Goal: Task Accomplishment & Management: Manage account settings

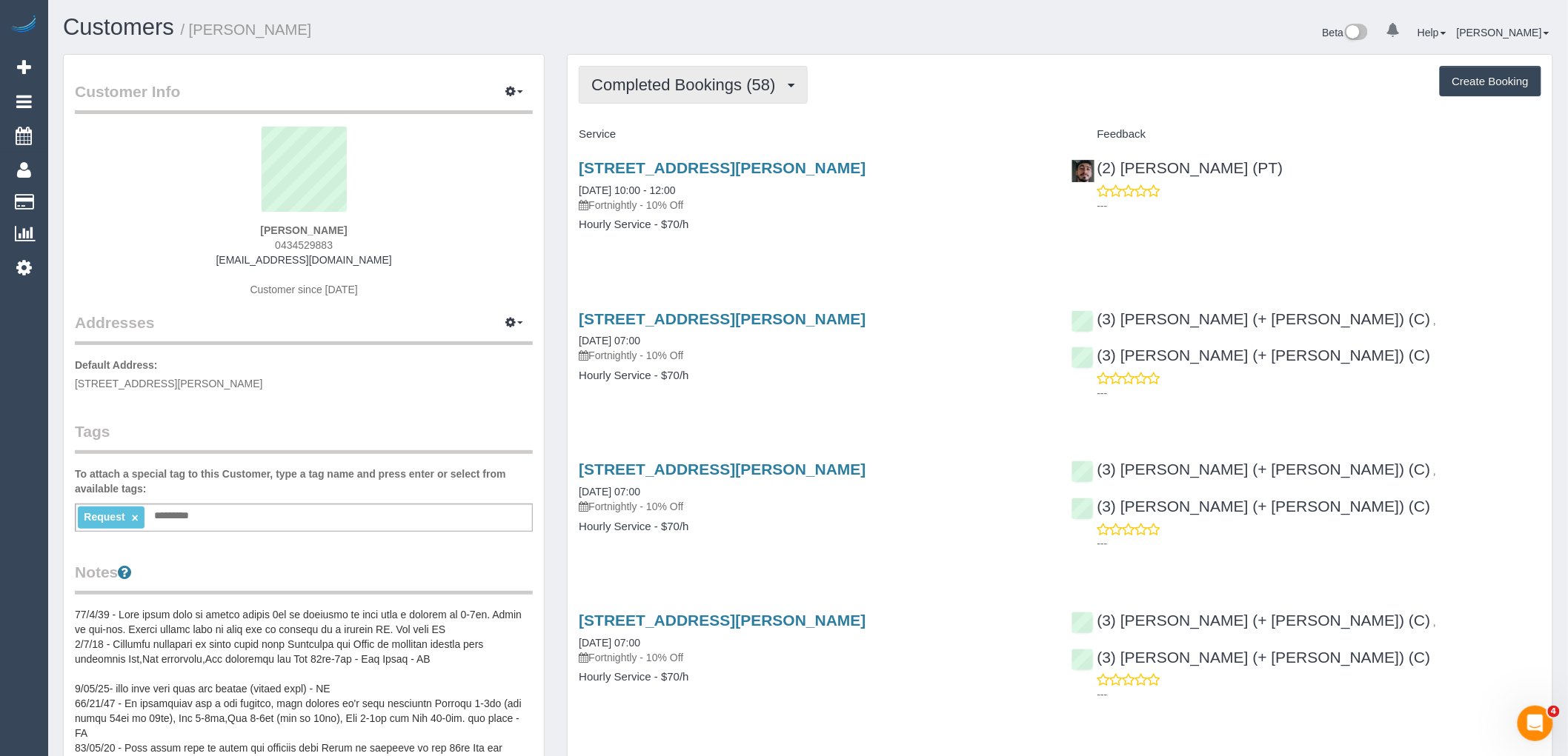
click at [701, 94] on span "Completed Bookings (58)" at bounding box center [687, 85] width 191 height 18
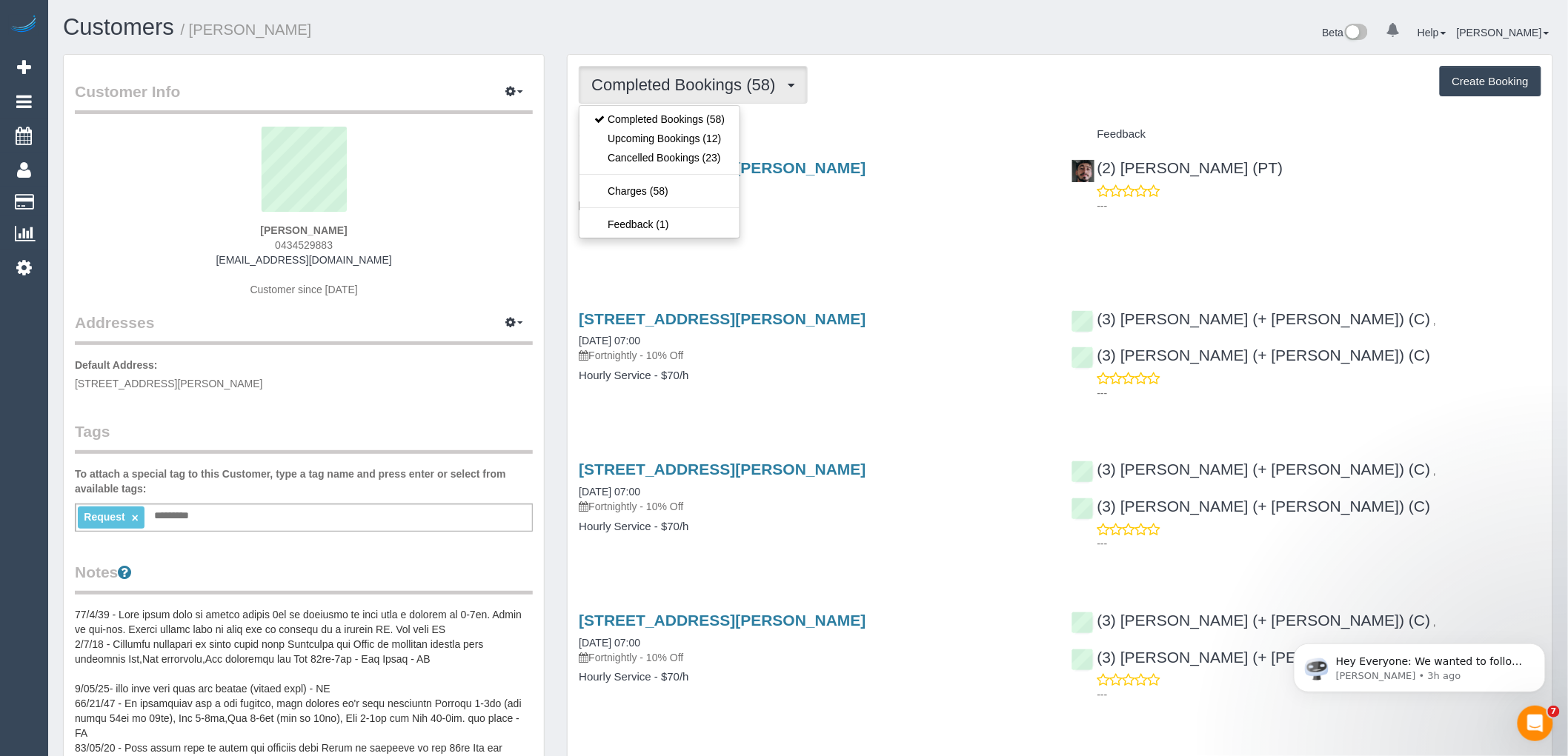
click at [924, 137] on h4 "Service" at bounding box center [813, 134] width 469 height 12
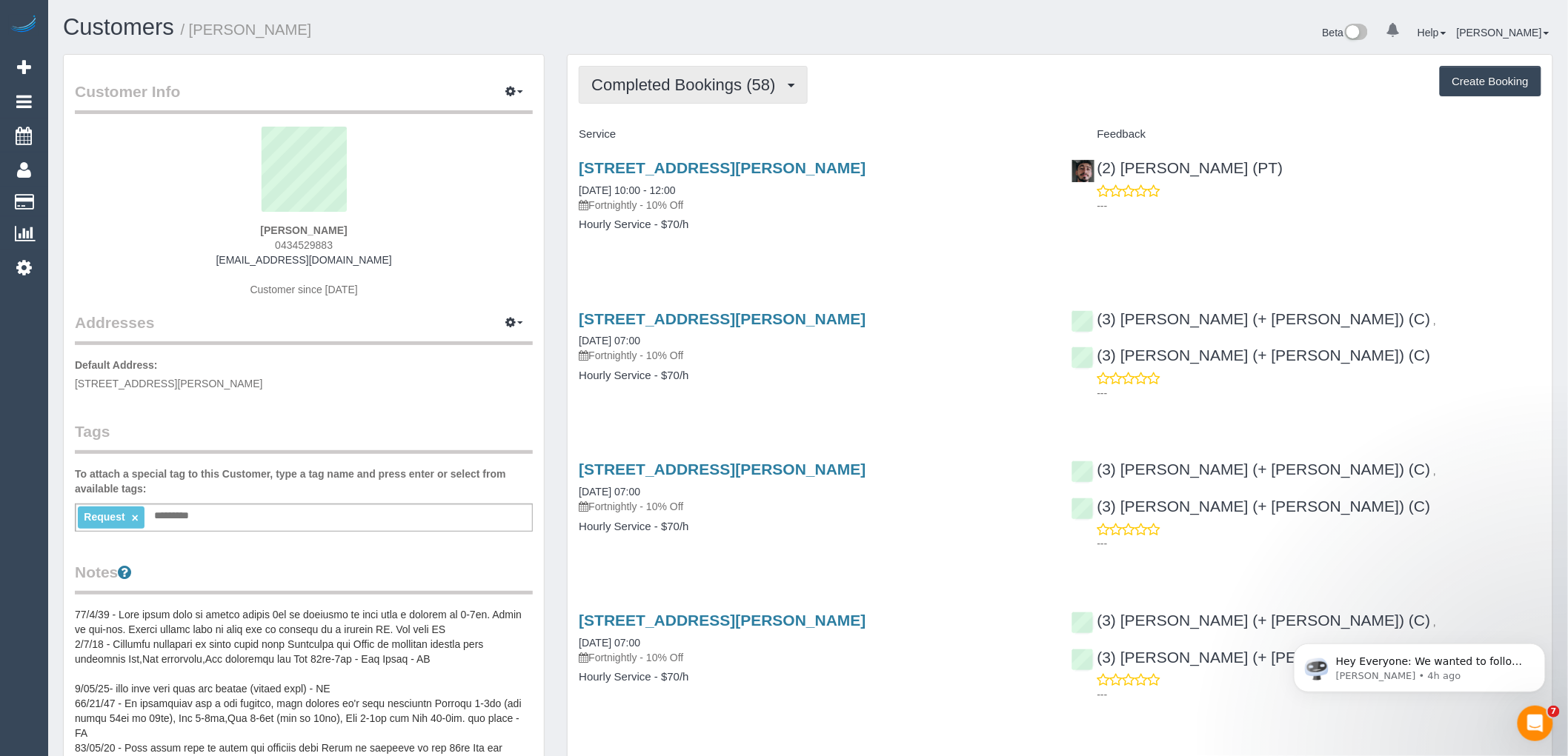
click at [694, 87] on span "Completed Bookings (58)" at bounding box center [687, 85] width 191 height 18
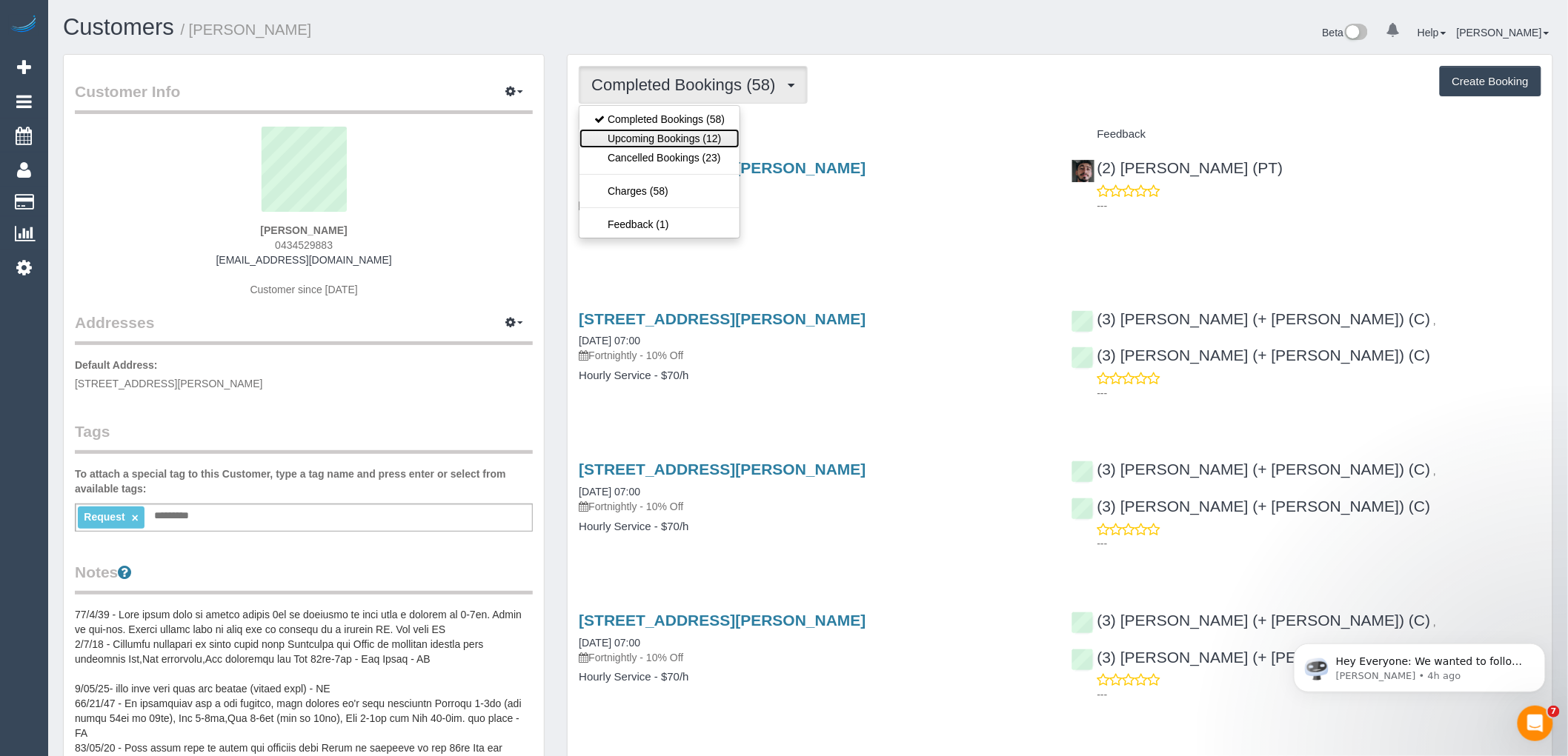
click at [680, 132] on link "Upcoming Bookings (12)" at bounding box center [659, 138] width 160 height 19
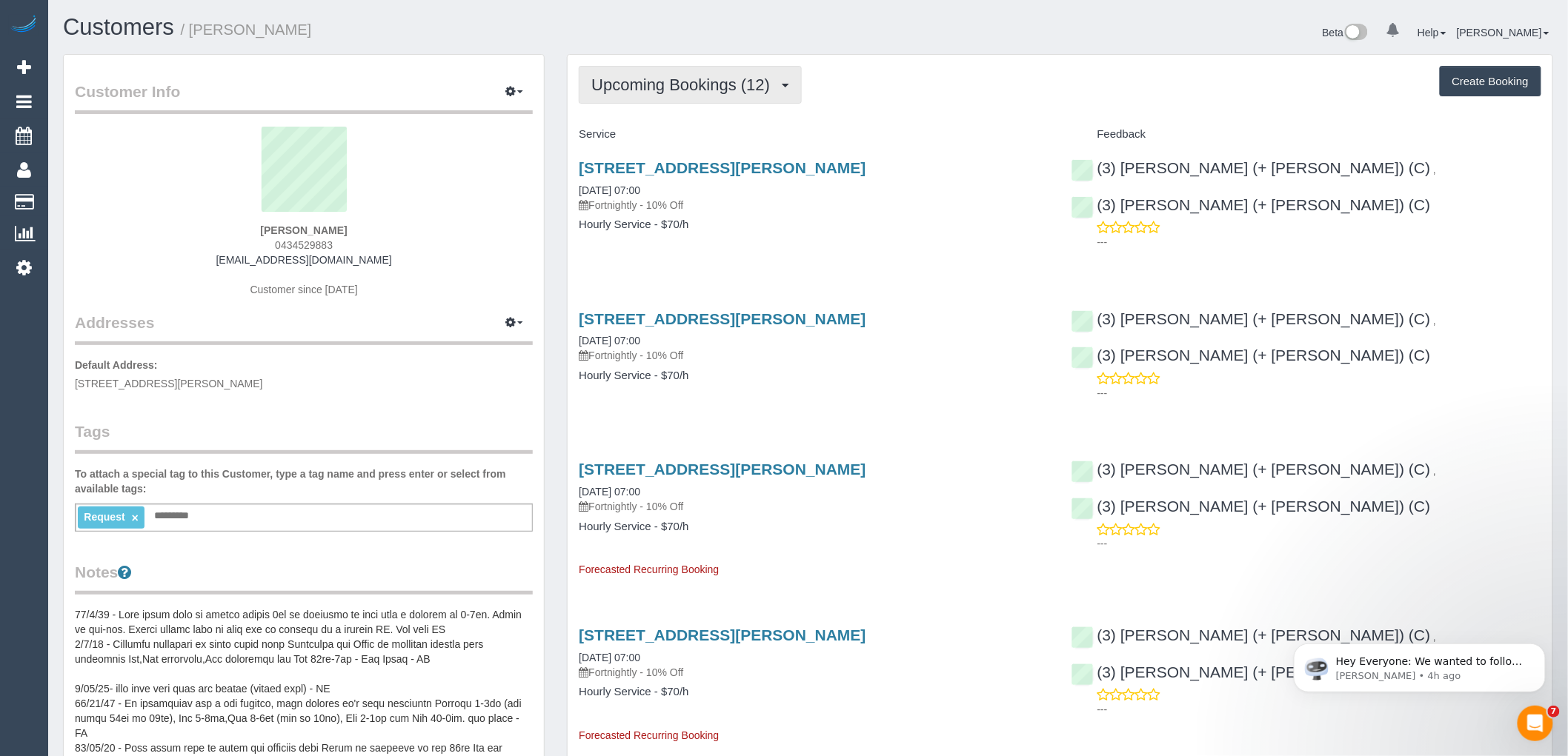
click at [727, 90] on span "Upcoming Bookings (12)" at bounding box center [684, 85] width 186 height 18
click at [888, 215] on div "[STREET_ADDRESS][PERSON_NAME] [DATE] 07:00 Fortnightly - 10% Off Hourly Service…" at bounding box center [813, 203] width 492 height 114
click at [798, 168] on link "[STREET_ADDRESS][PERSON_NAME]" at bounding box center [722, 168] width 287 height 17
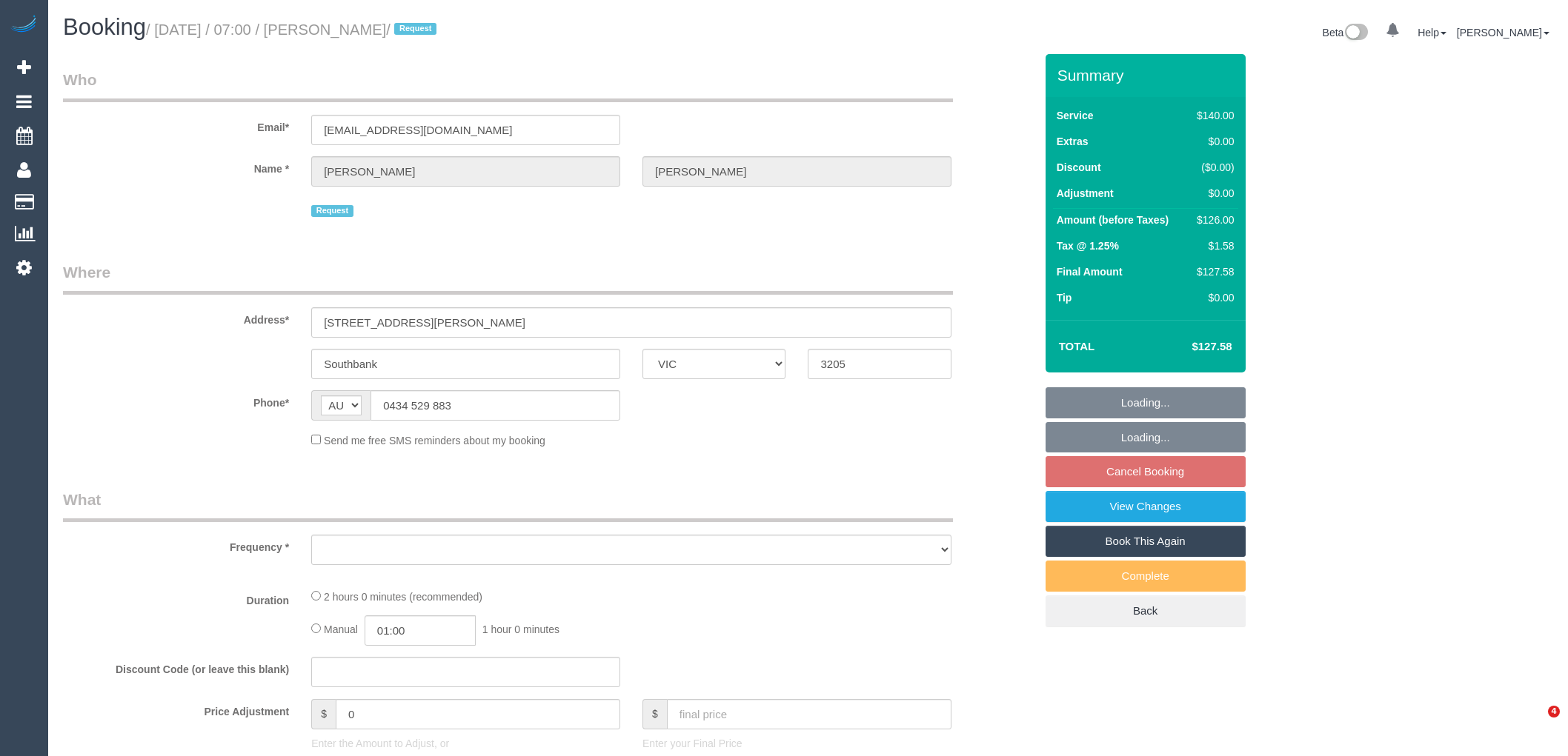
select select "VIC"
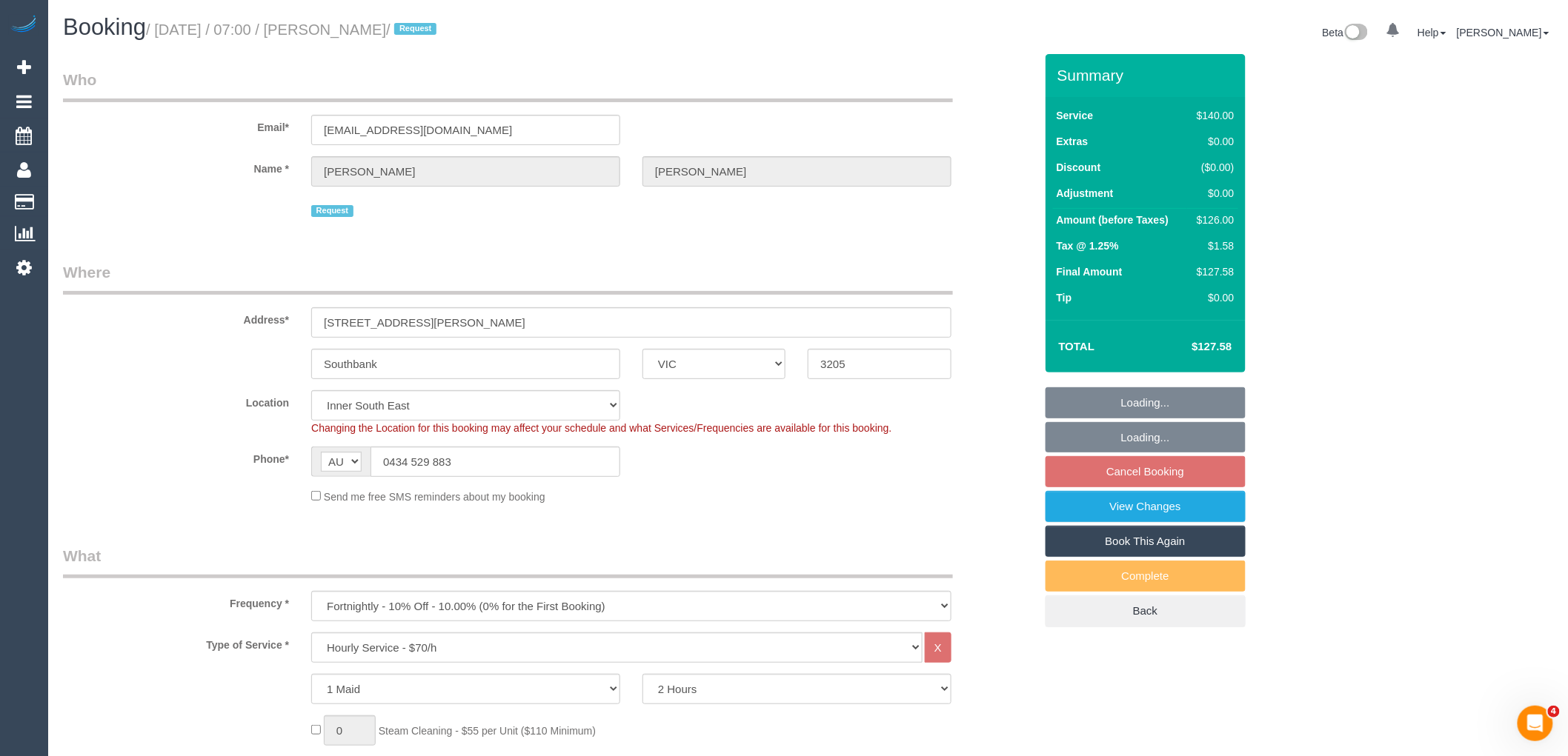
select select "object:724"
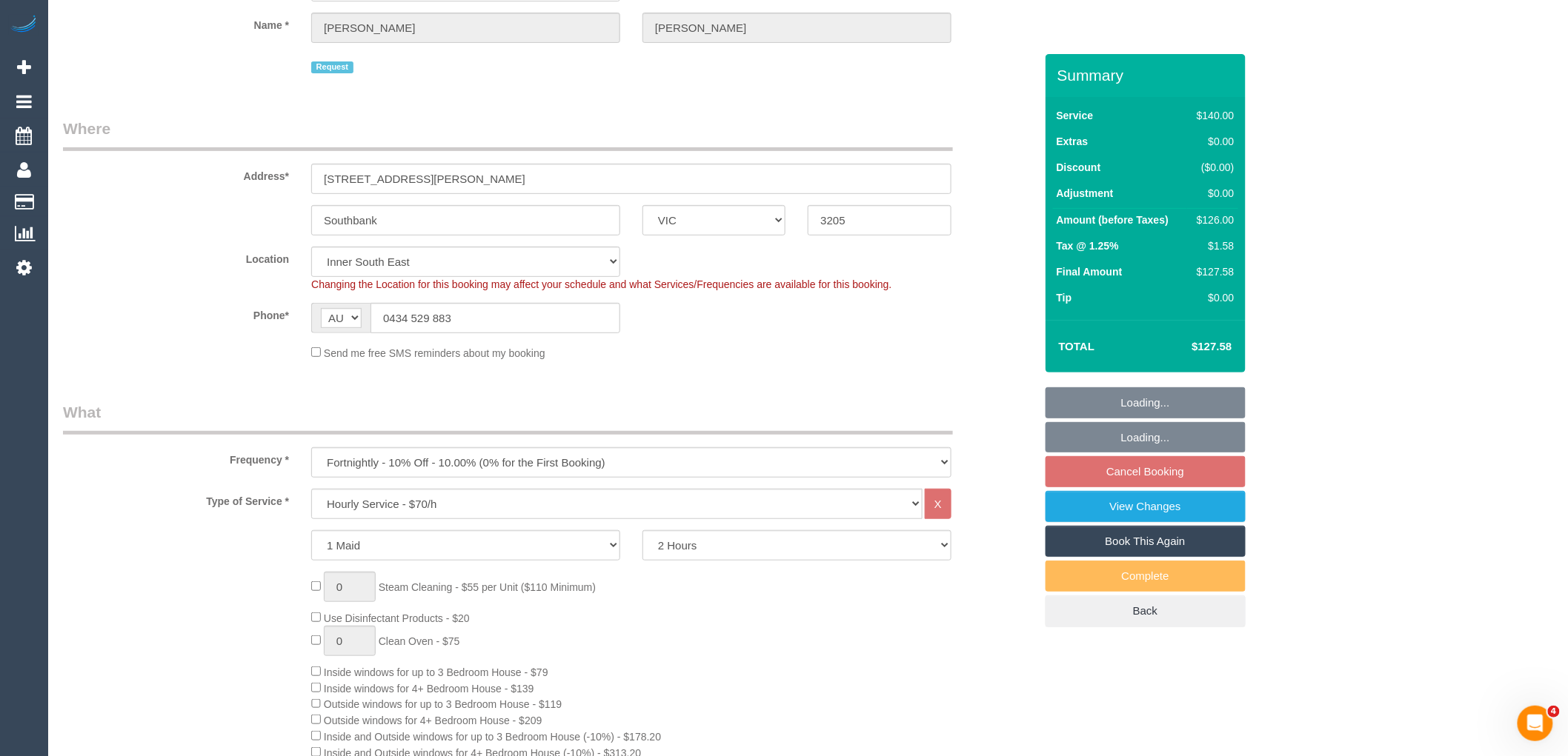
select select "string:stripe-pm_1Ledih2GScqysDRVSYQmfykY"
select select "number:28"
select select "number:14"
select select "number:18"
select select "number:22"
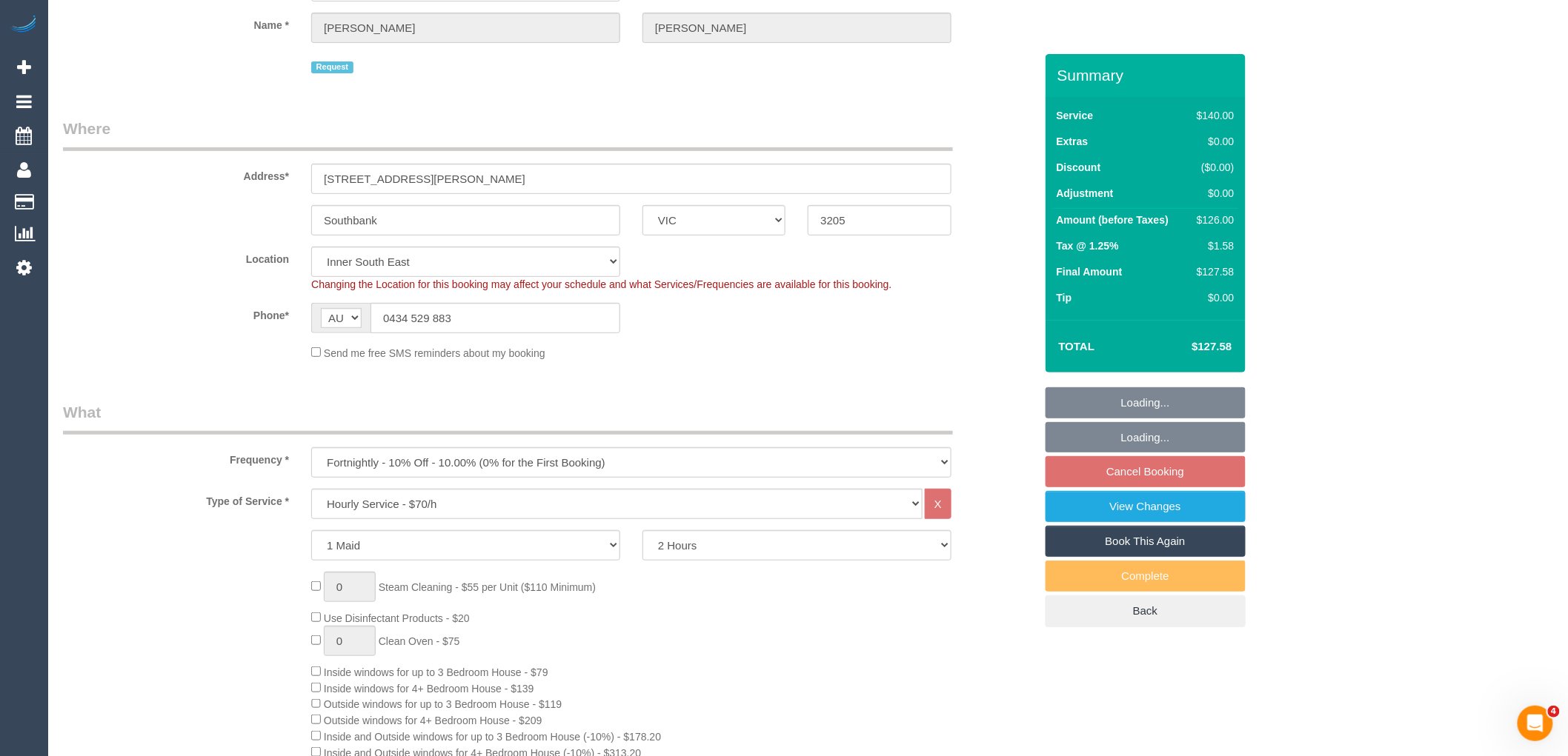
select select "number:34"
select select "number:26"
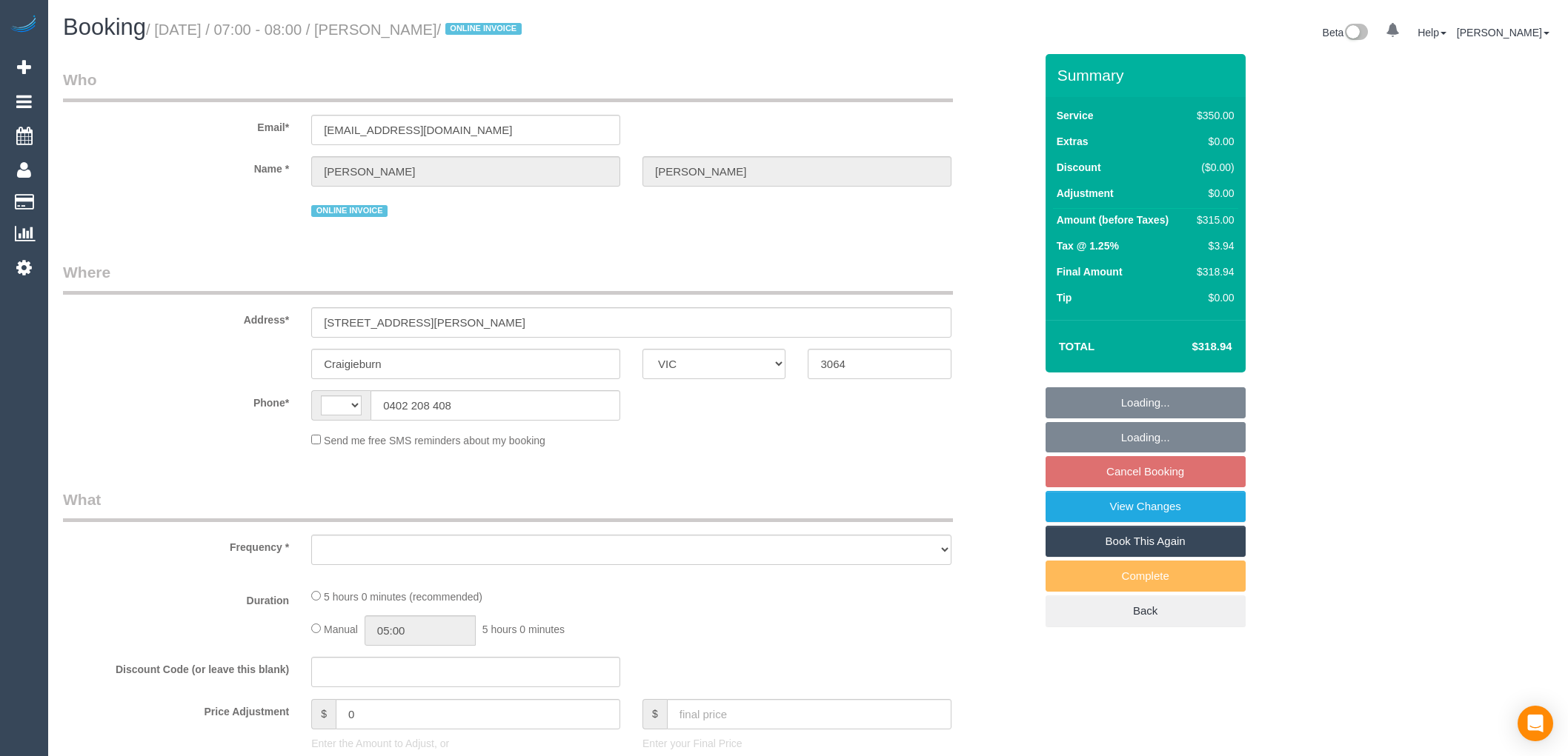
select select "VIC"
select select "300"
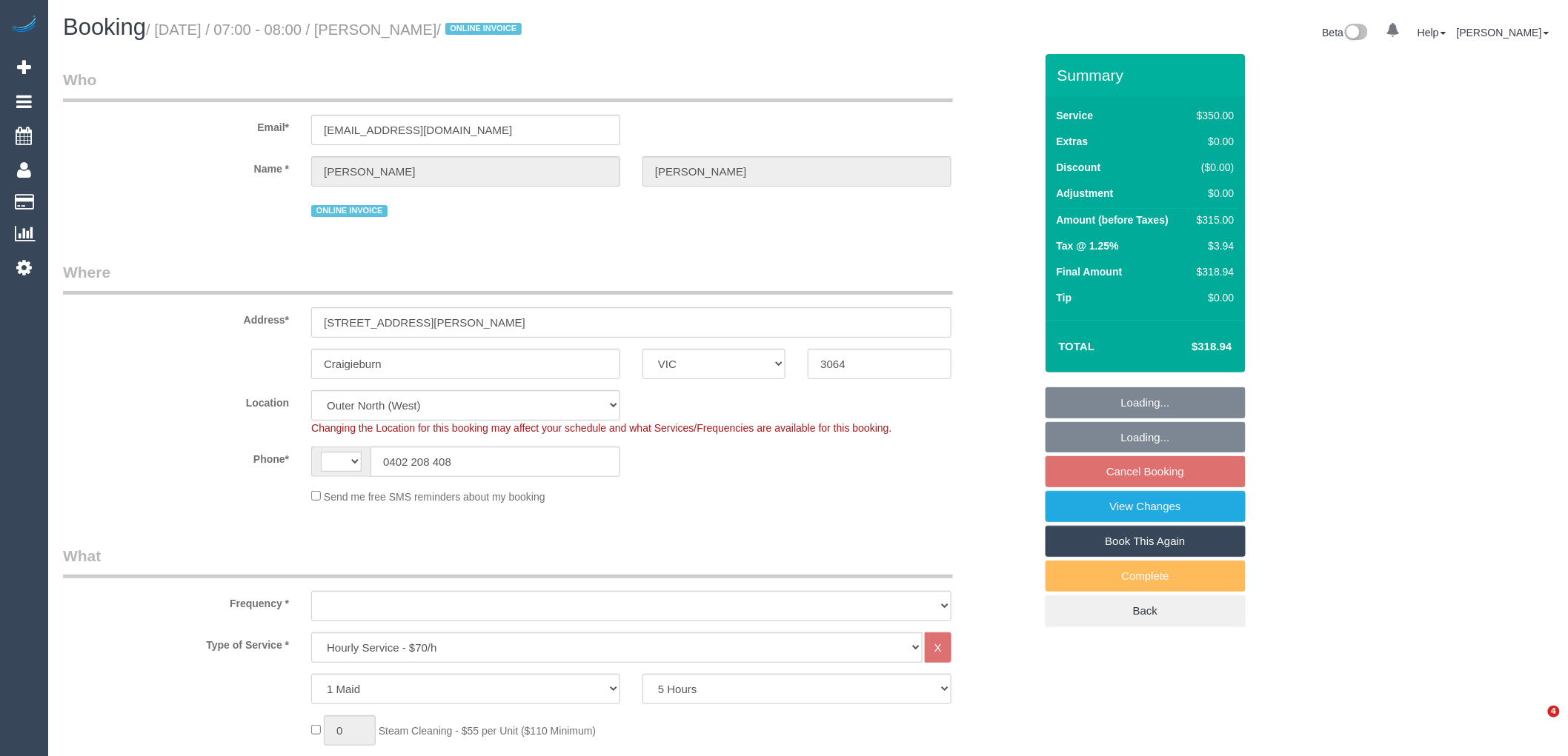
select select "string:AU"
select select "object:658"
select select "string:stripe-pm_1RsBuS2GScqysDRVbt1l3syi"
select select "number:28"
select select "number:14"
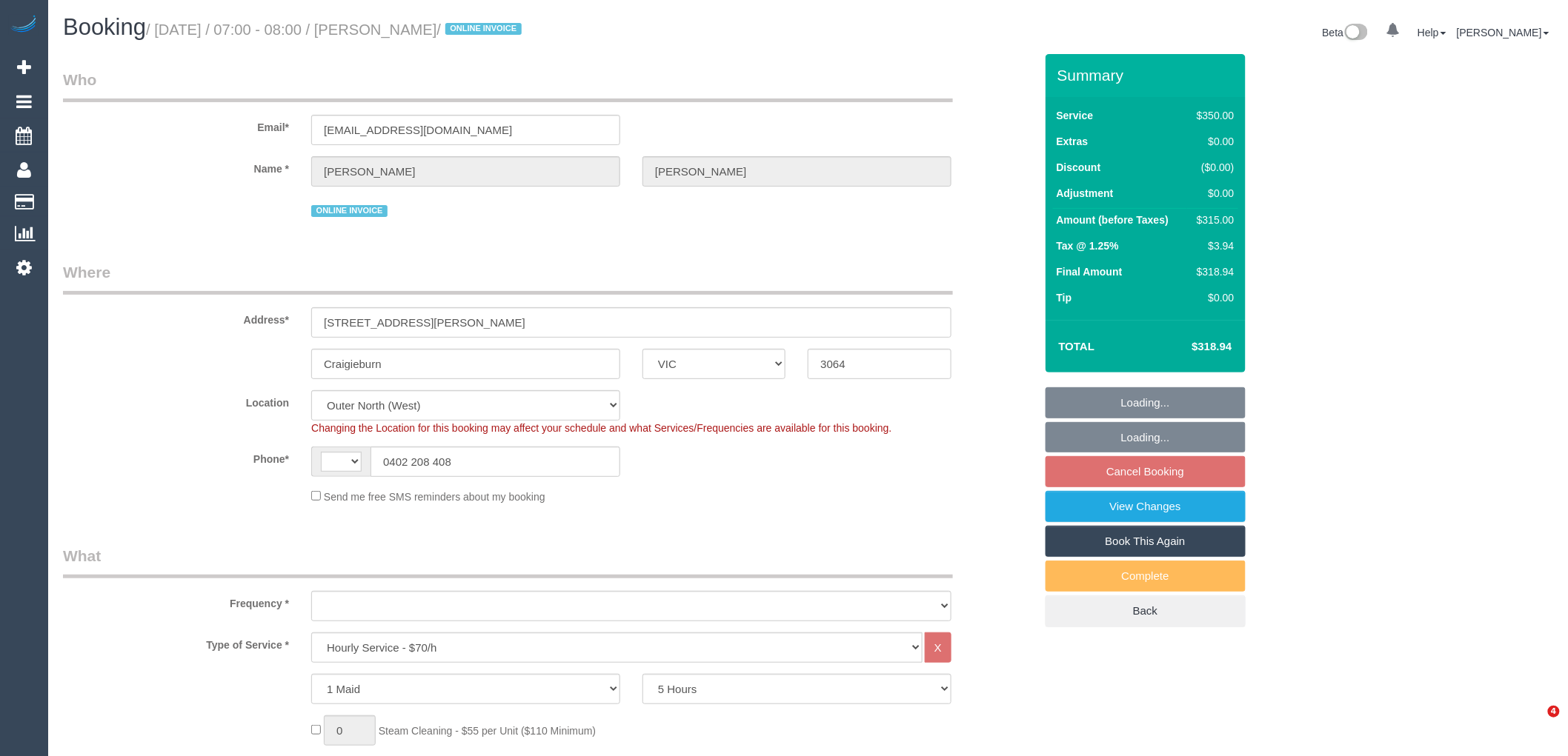
select select "number:18"
select select "number:36"
select select "number:35"
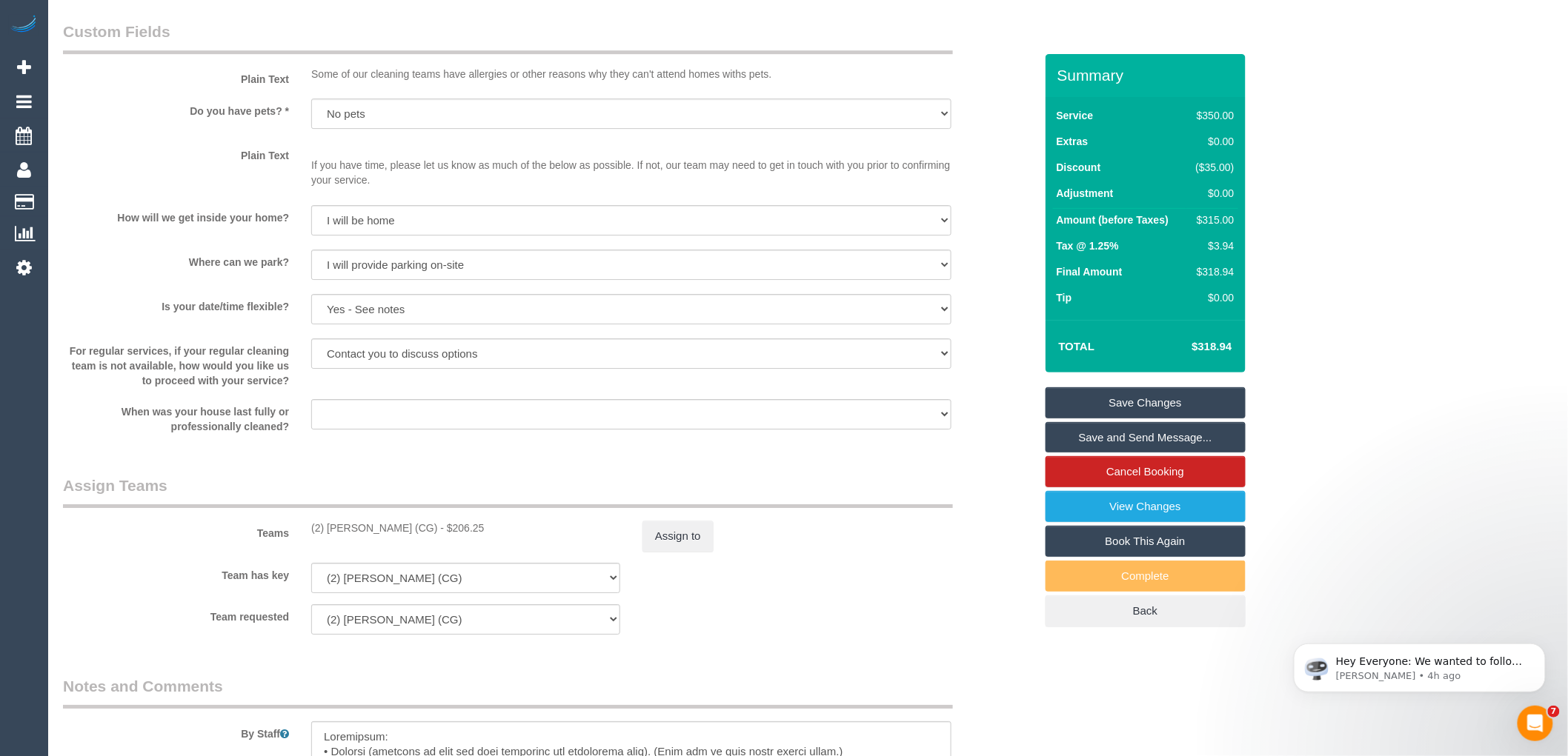
scroll to position [1974, 0]
